Goal: Task Accomplishment & Management: Manage account settings

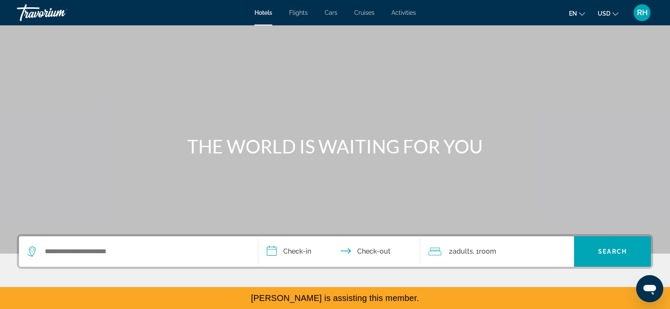
click at [643, 15] on span "RH" at bounding box center [642, 12] width 11 height 8
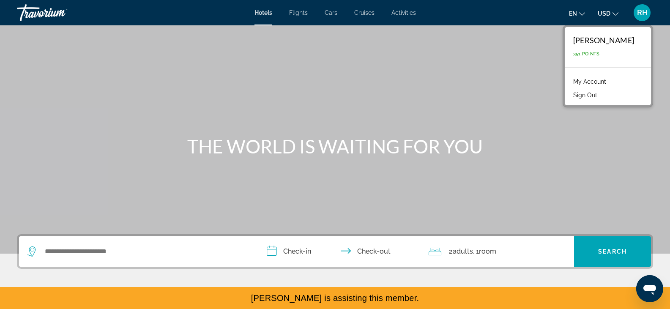
click at [599, 82] on link "My Account" at bounding box center [589, 81] width 41 height 11
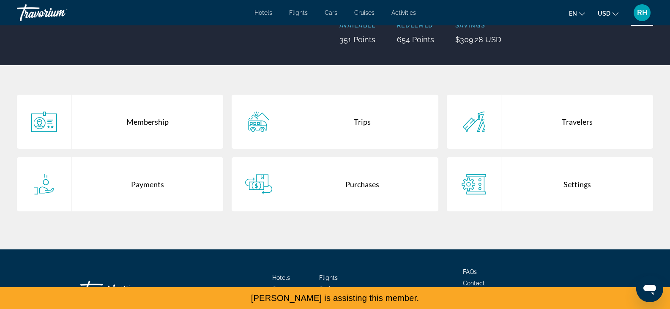
scroll to position [125, 0]
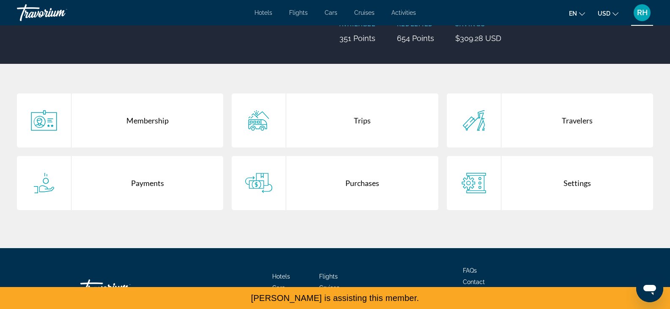
click at [529, 118] on div "Travelers" at bounding box center [578, 120] width 152 height 54
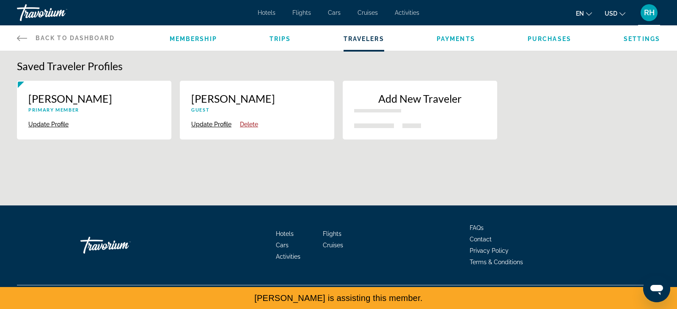
click at [393, 109] on p "New traveler" at bounding box center [377, 110] width 47 height 3
